Goal: Information Seeking & Learning: Find specific fact

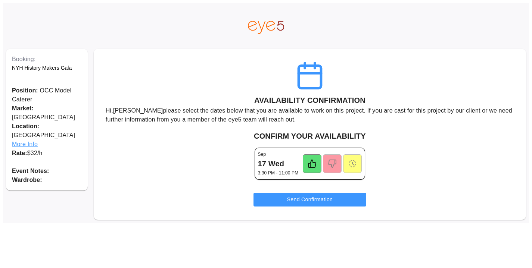
click at [24, 140] on span "More Info" at bounding box center [47, 144] width 70 height 9
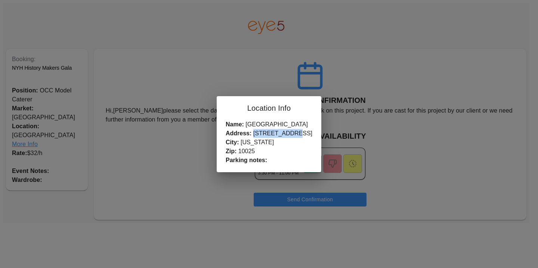
drag, startPoint x: 309, startPoint y: 134, endPoint x: 261, endPoint y: 134, distance: 48.2
click at [261, 134] on div "Name: [GEOGRAPHIC_DATA] Address: [STREET_ADDRESS][US_STATE] Parking notes:" at bounding box center [268, 146] width 105 height 52
copy div "[STREET_ADDRESS]"
